Goal: Transaction & Acquisition: Purchase product/service

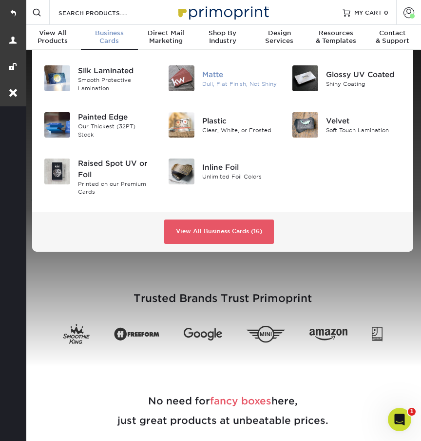
click at [193, 70] on img at bounding box center [182, 78] width 26 height 26
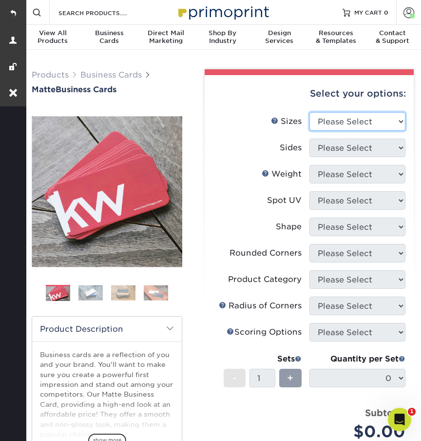
select select "2.00x3.50"
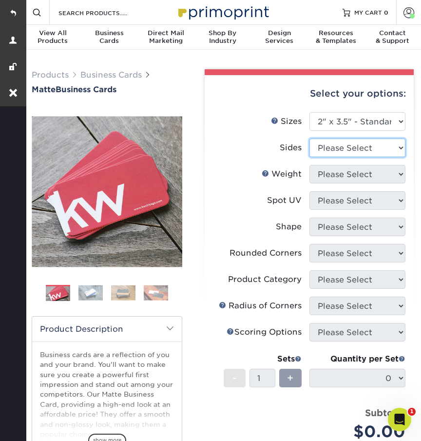
select select "13abbda7-1d64-4f25-8bb2-c179b224825d"
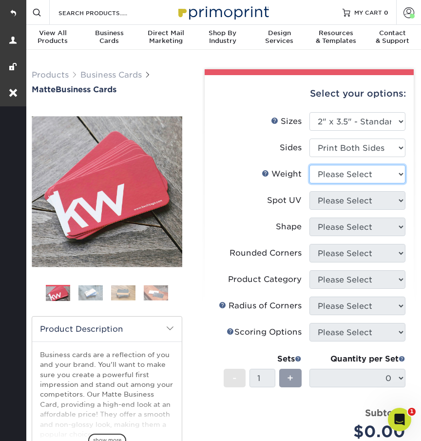
select select "16PT"
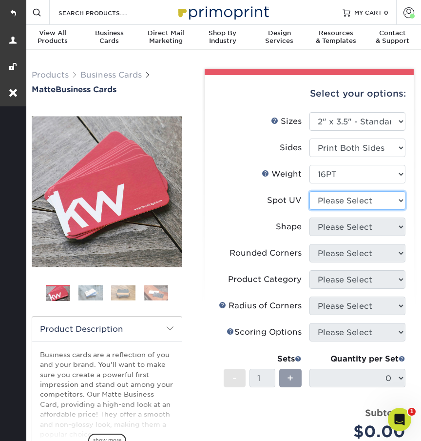
select select "0"
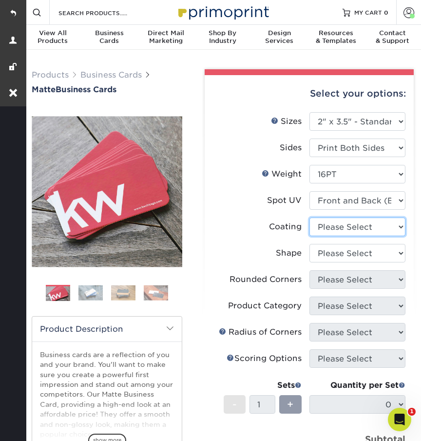
select select "121bb7b5-3b4d-429f-bd8d-bbf80e953313"
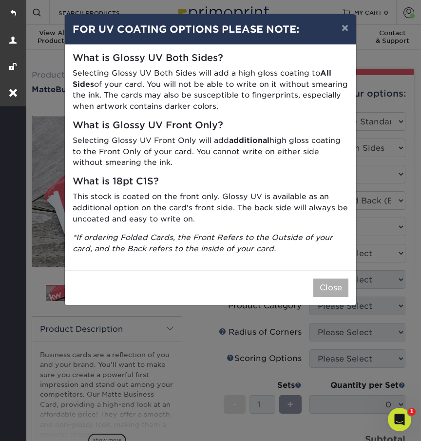
click at [321, 279] on button "Close" at bounding box center [330, 287] width 35 height 19
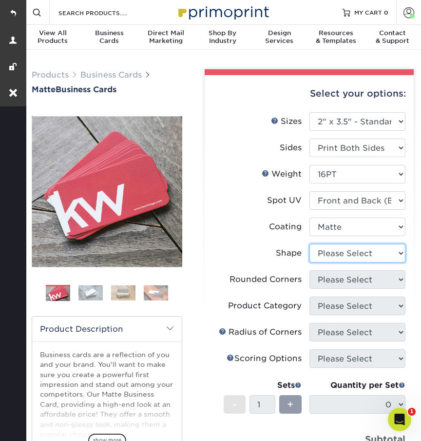
select select "standard"
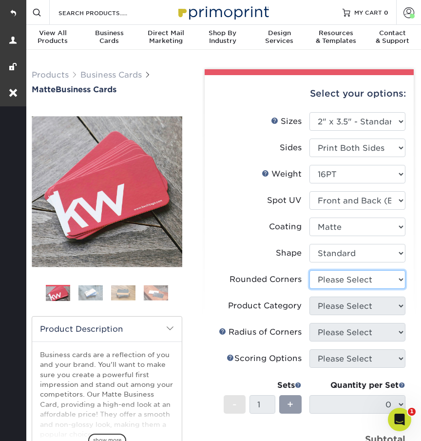
select select "0"
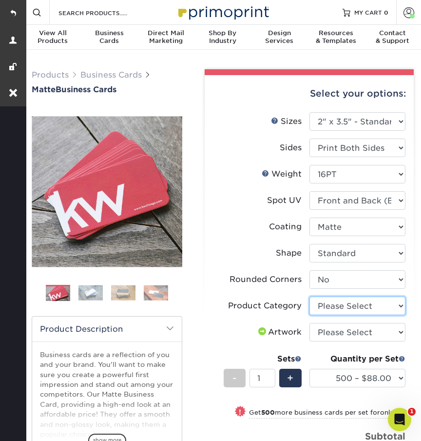
select select "3b5148f1-0588-4f88-a218-97bcfdce65c1"
select select "upload"
click at [292, 372] on span "+" at bounding box center [290, 377] width 6 height 15
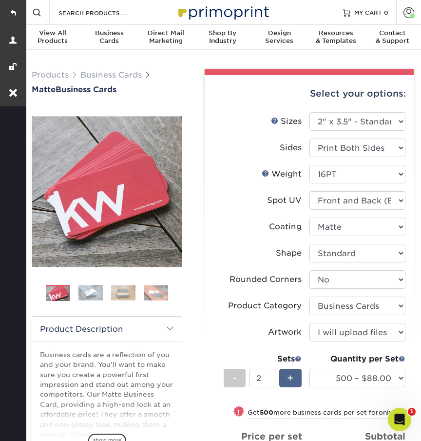
click at [292, 372] on span "+" at bounding box center [290, 377] width 6 height 15
type input "4"
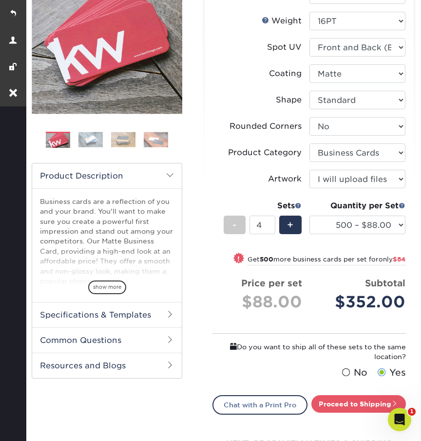
scroll to position [214, 0]
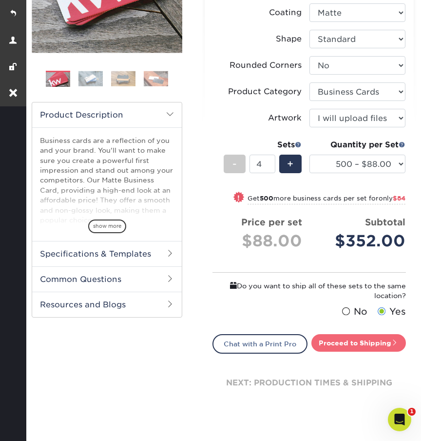
click at [346, 346] on link "Proceed to Shipping" at bounding box center [358, 343] width 95 height 18
type input "Set 1"
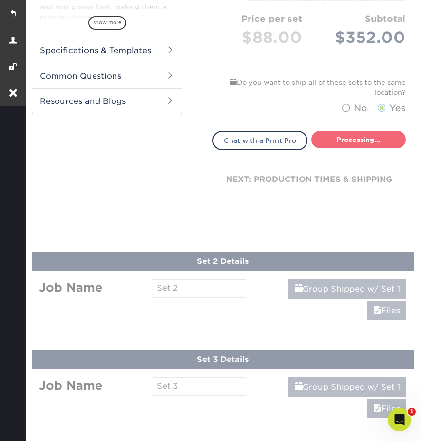
select select "84b0d15f-6b65-4aa4-bc5a-4a65d7730aad"
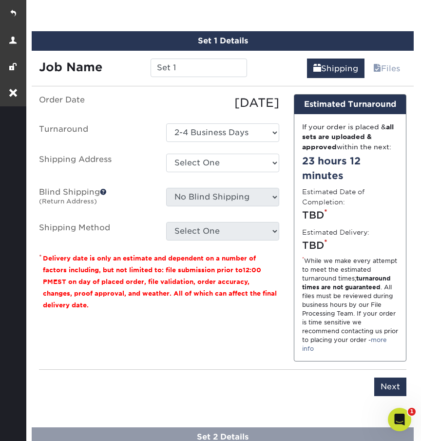
scroll to position [572, 0]
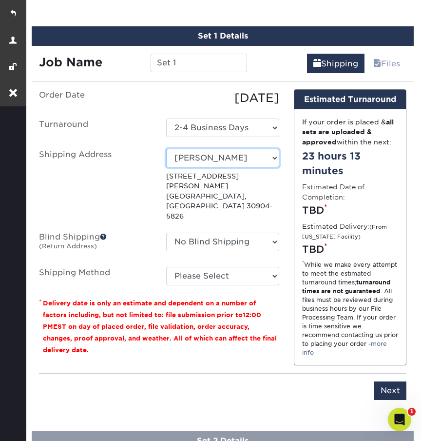
select select "264308"
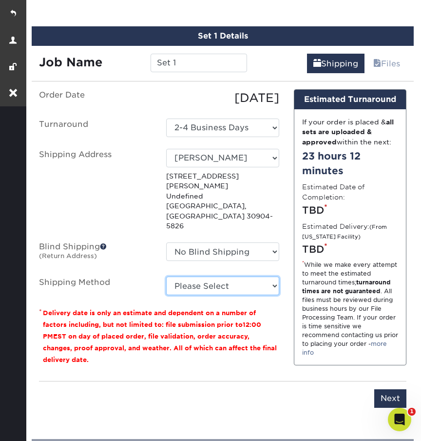
select select "03"
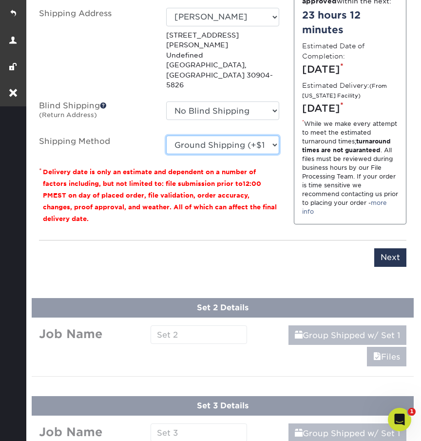
scroll to position [769, 0]
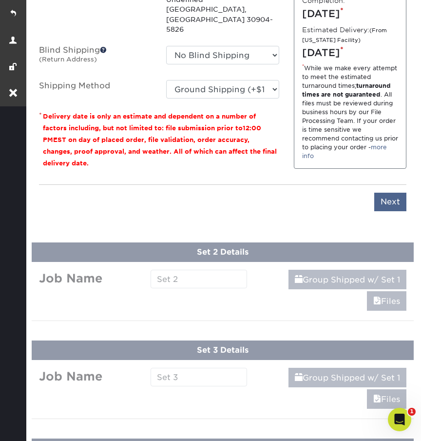
click at [390, 202] on input "Next" at bounding box center [390, 201] width 32 height 19
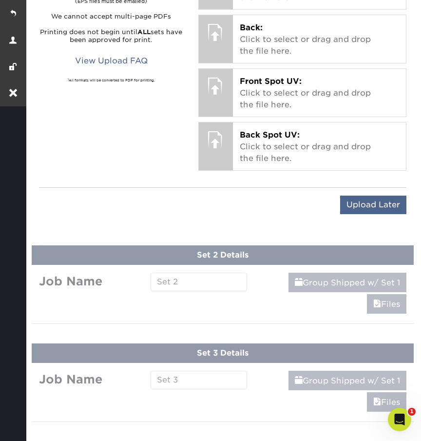
click at [390, 202] on input "Upload Later" at bounding box center [373, 204] width 66 height 19
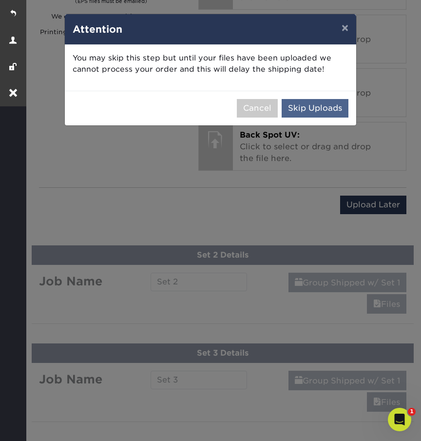
click at [309, 99] on button "Skip Uploads" at bounding box center [315, 108] width 67 height 19
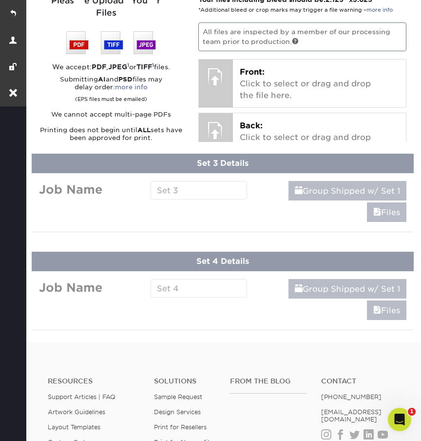
scroll to position [487, 0]
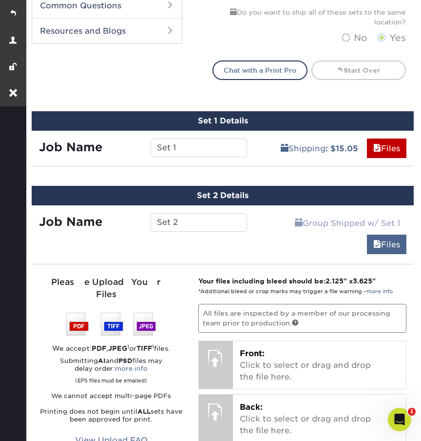
click at [384, 247] on link "Files" at bounding box center [386, 243] width 39 height 19
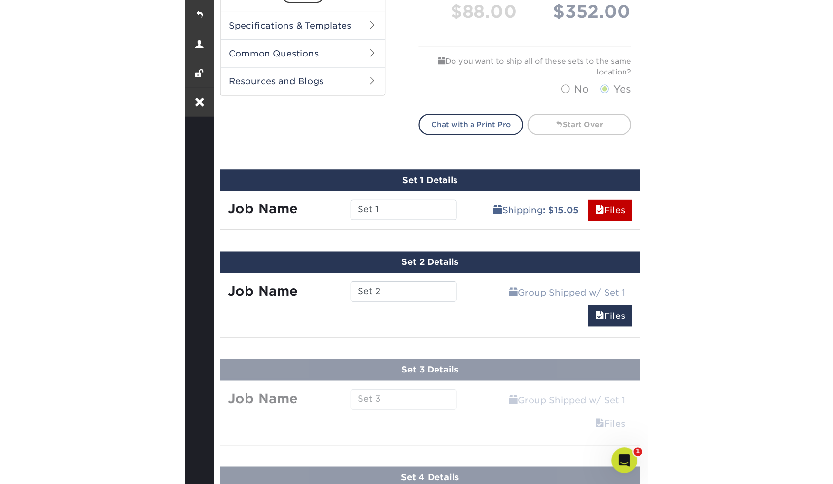
scroll to position [419, 0]
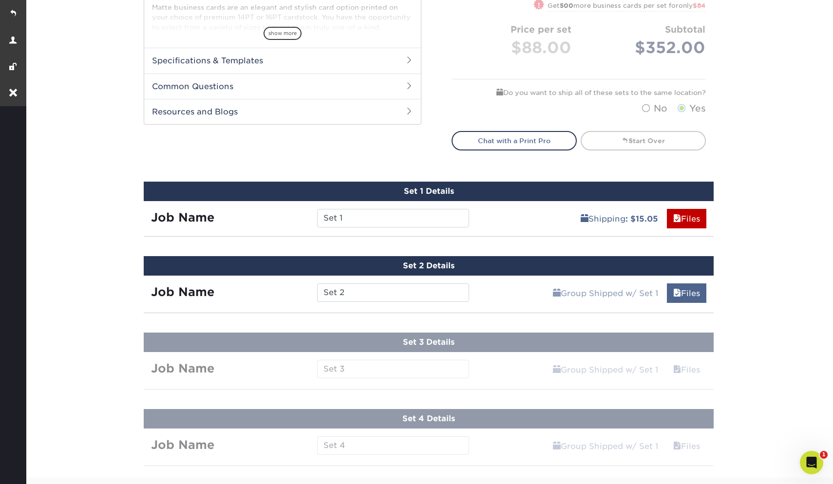
click at [421, 294] on link "Files" at bounding box center [686, 293] width 39 height 19
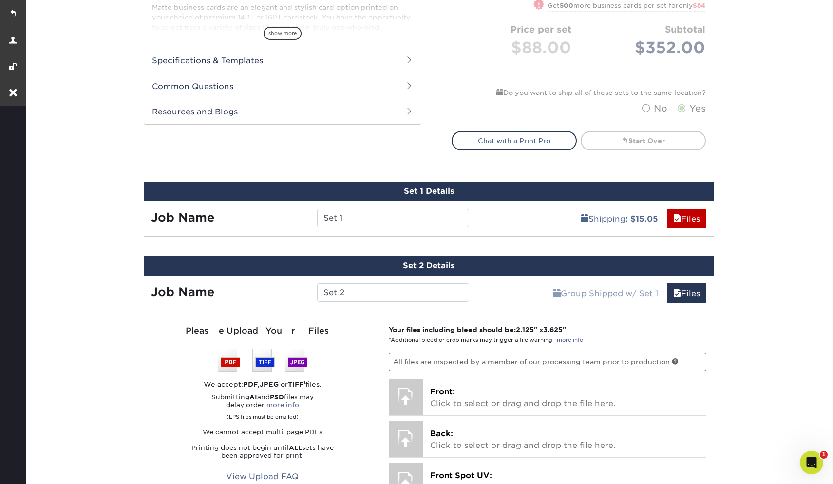
scroll to position [659, 0]
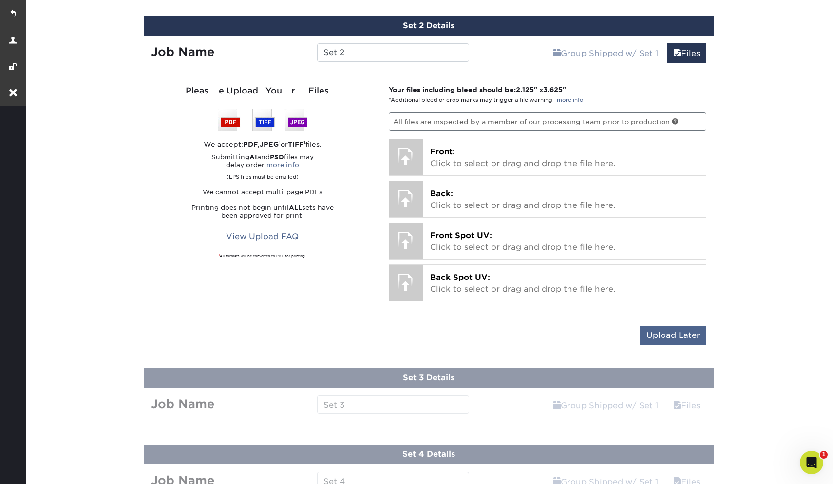
click at [421, 331] on input "Upload Later" at bounding box center [673, 336] width 66 height 19
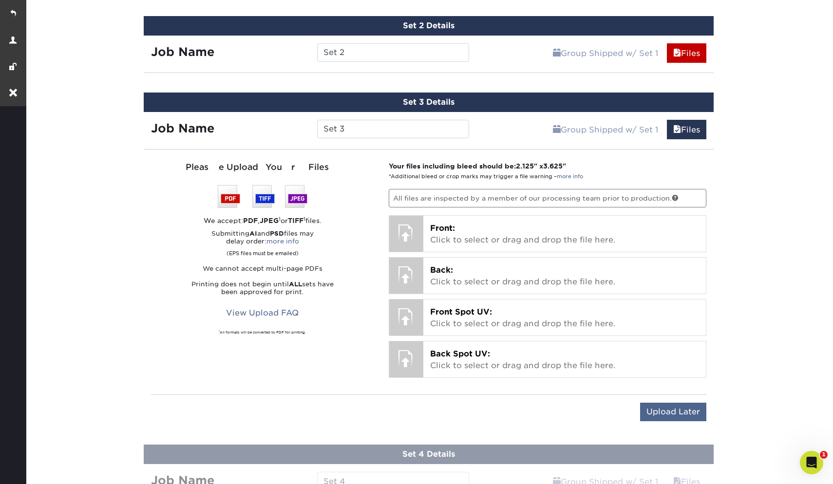
click at [421, 415] on input "Upload Later" at bounding box center [673, 412] width 66 height 19
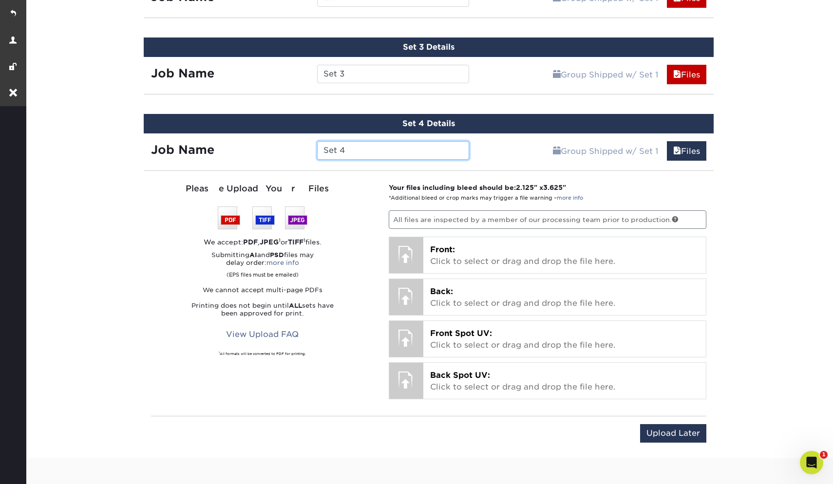
scroll to position [718, 0]
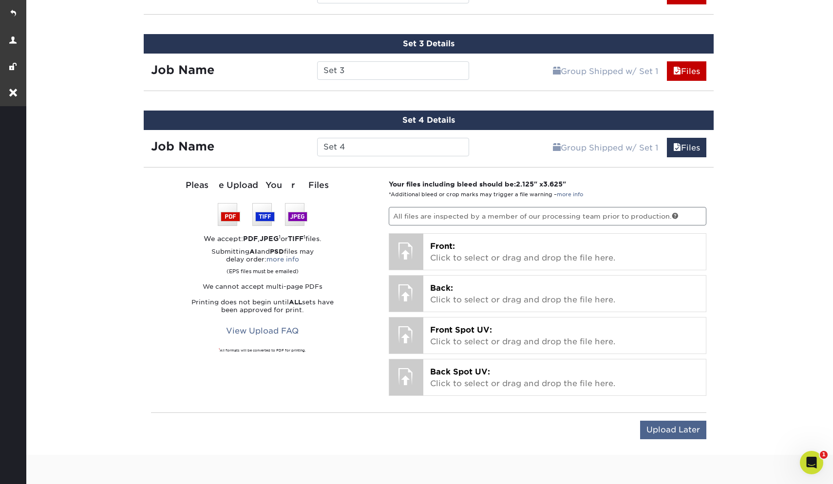
click at [421, 423] on input "Upload Later" at bounding box center [673, 430] width 66 height 19
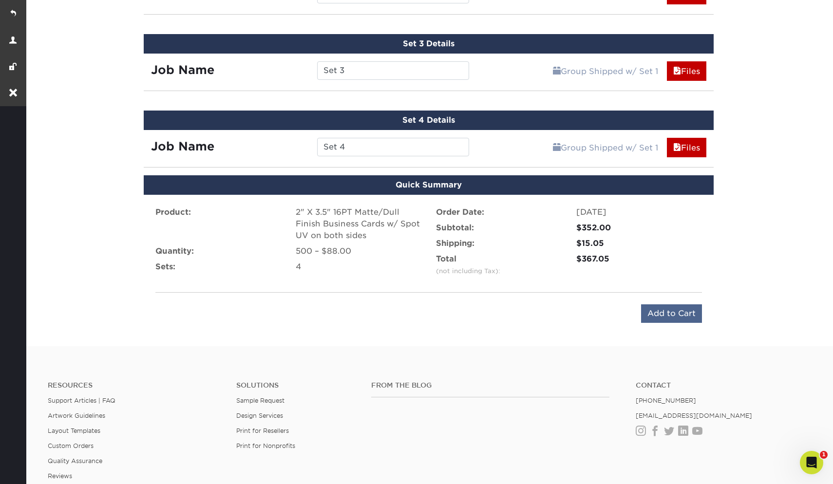
click at [421, 310] on input "Add to Cart" at bounding box center [671, 314] width 61 height 19
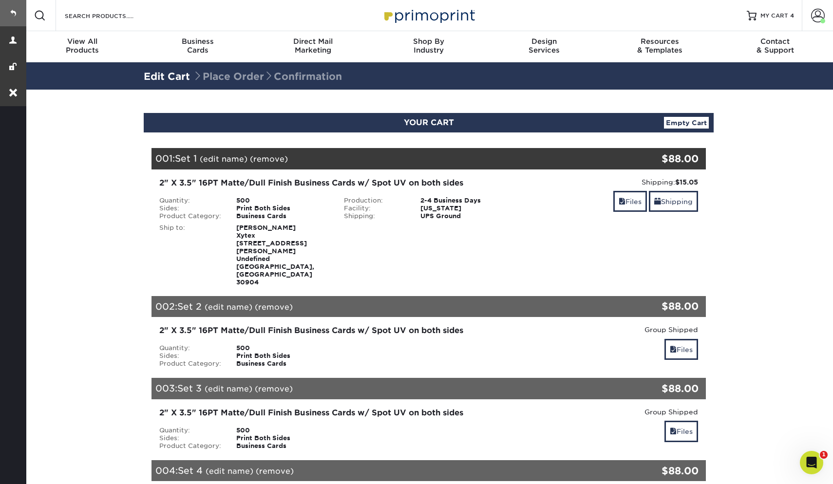
click at [16, 11] on link at bounding box center [13, 13] width 26 height 26
